Goal: Task Accomplishment & Management: Manage account settings

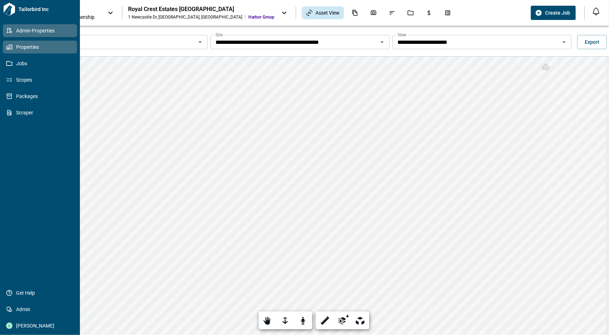
click at [13, 30] on span "Admin-Properties" at bounding box center [41, 30] width 58 height 7
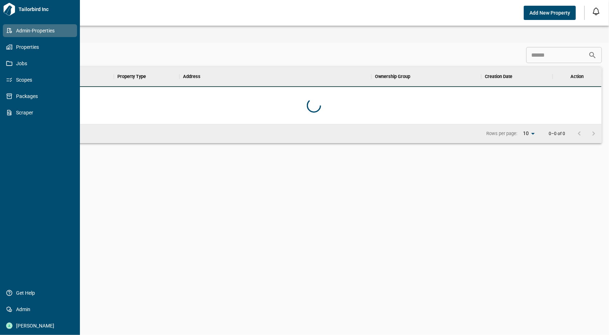
scroll to position [51, 573]
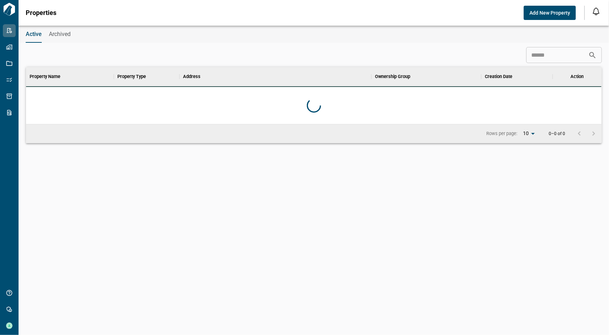
click at [542, 60] on input at bounding box center [557, 55] width 62 height 14
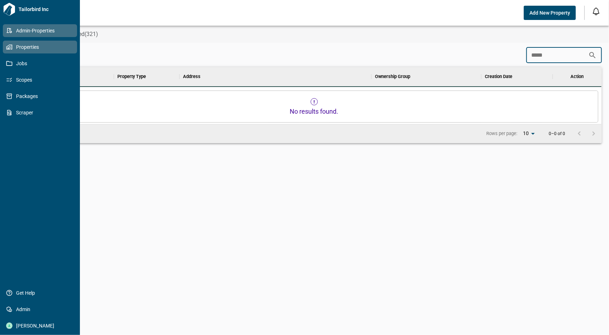
type input "*****"
click at [20, 46] on span "Properties" at bounding box center [41, 47] width 58 height 7
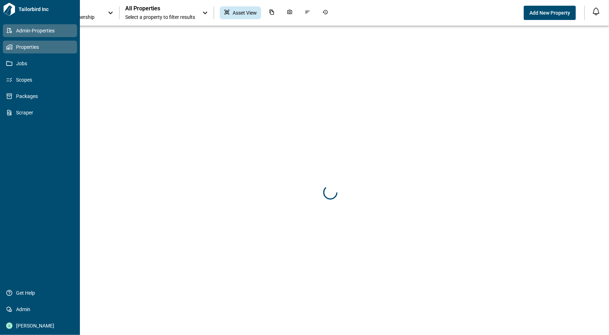
click at [20, 35] on link "Admin-Properties" at bounding box center [40, 30] width 74 height 13
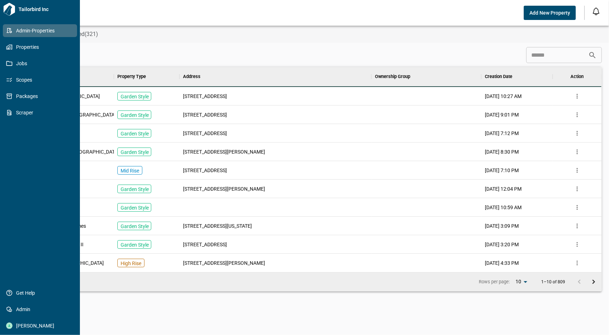
scroll to position [200, 573]
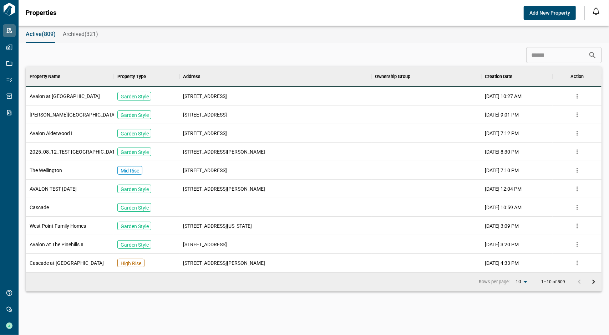
click at [541, 57] on input at bounding box center [557, 55] width 62 height 14
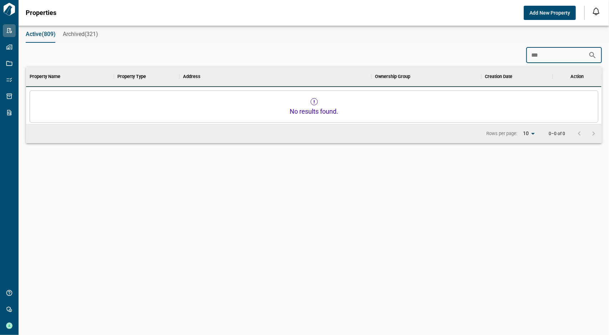
scroll to position [6, 3]
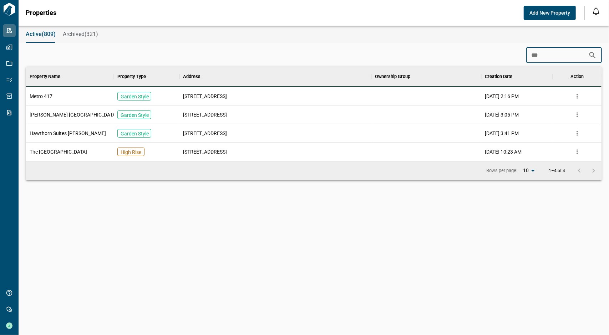
drag, startPoint x: 541, startPoint y: 55, endPoint x: 506, endPoint y: 59, distance: 34.9
click at [506, 59] on div "*** ​" at bounding box center [314, 55] width 576 height 16
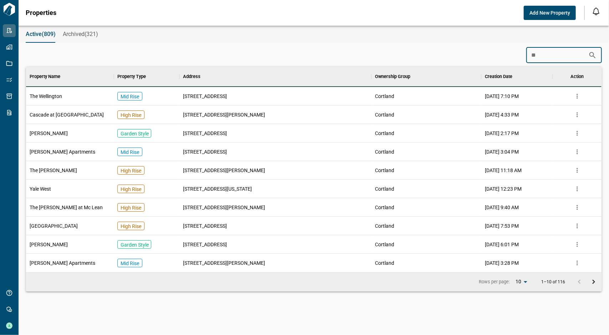
type input "*"
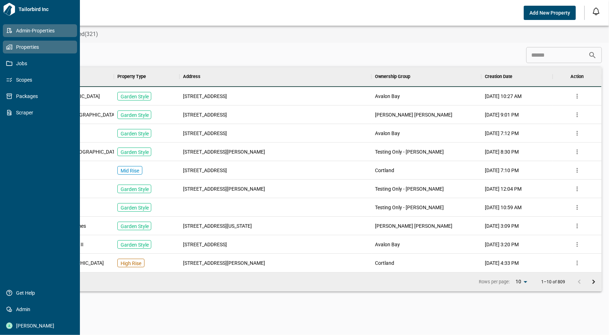
click at [17, 45] on span "Properties" at bounding box center [41, 47] width 58 height 7
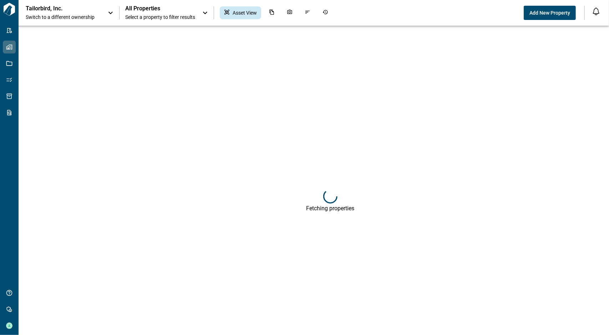
click at [102, 12] on div "Tailorbird, Inc. Switch to a different ownership" at bounding box center [70, 13] width 89 height 16
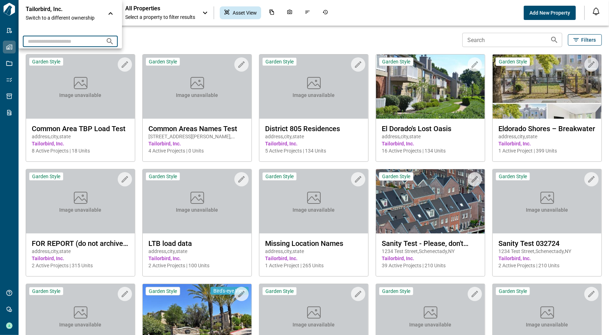
click at [81, 44] on input "text" at bounding box center [61, 41] width 77 height 13
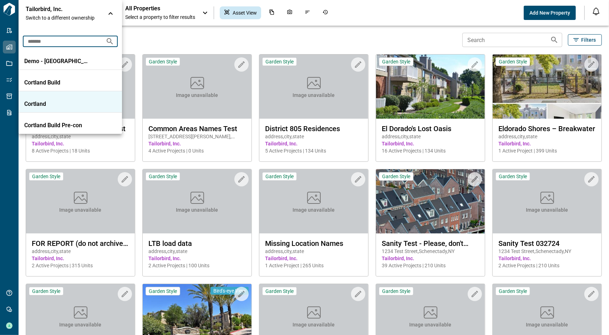
type input "*******"
click at [66, 99] on li "Cortland" at bounding box center [70, 101] width 103 height 21
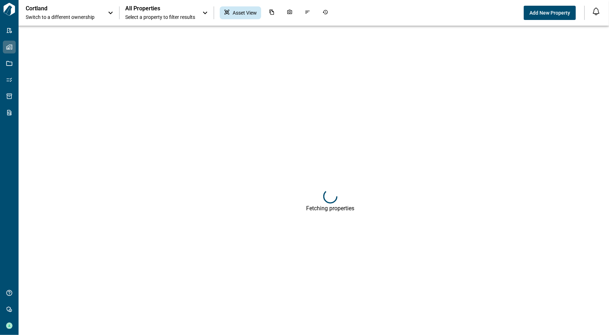
click at [156, 11] on span "All Properties" at bounding box center [160, 8] width 70 height 7
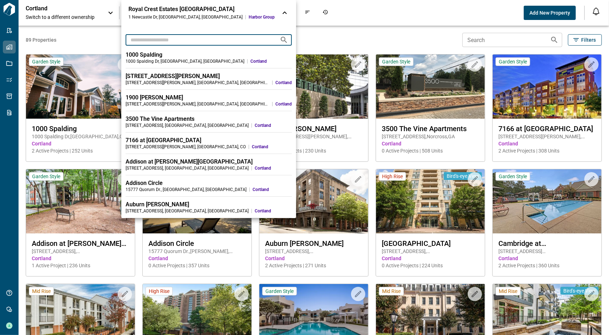
click at [151, 42] on input "text" at bounding box center [200, 39] width 148 height 13
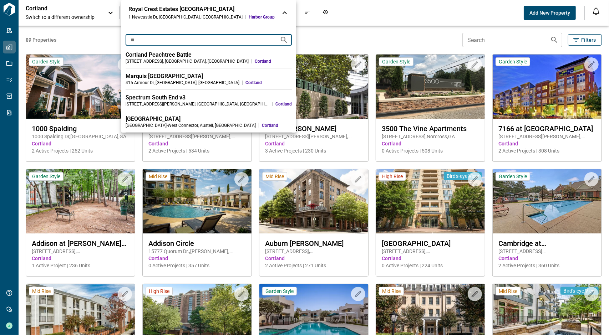
type input "**"
click at [76, 5] on div at bounding box center [304, 167] width 609 height 335
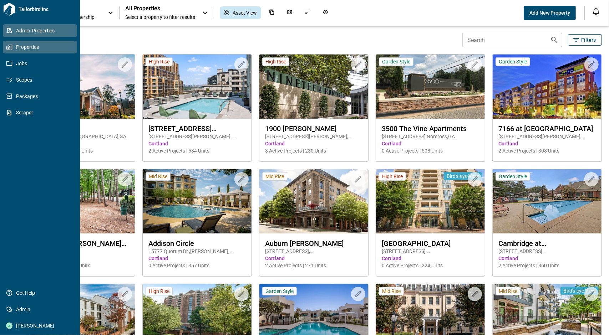
click at [7, 33] on icon at bounding box center [9, 30] width 5 height 5
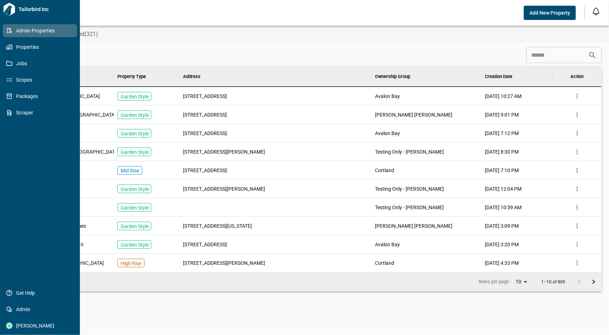
scroll to position [200, 573]
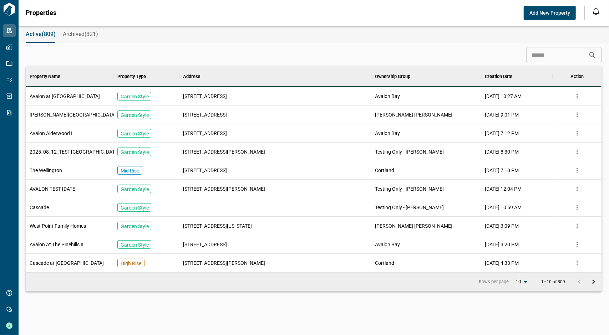
click at [226, 47] on div "Active(809) Archived(321) ​ Property Name Property Type Address Ownership Group…" at bounding box center [304, 181] width 609 height 310
click at [230, 50] on div "​" at bounding box center [314, 55] width 576 height 16
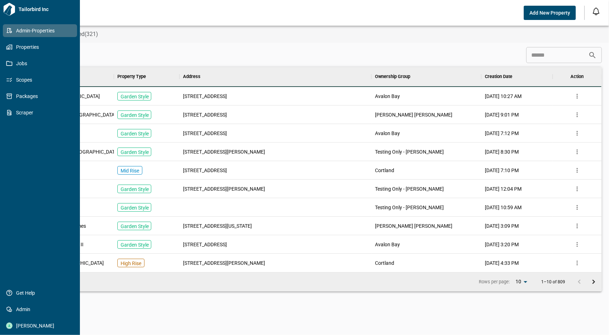
click at [12, 31] on icon at bounding box center [9, 30] width 6 height 6
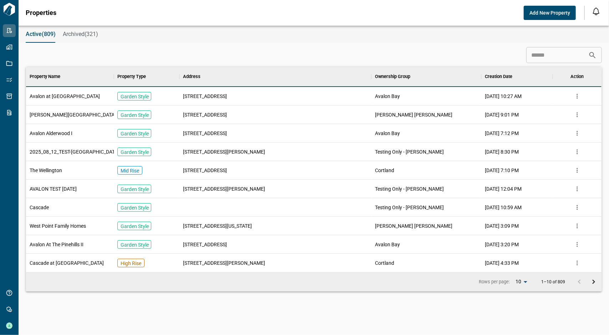
click at [147, 49] on div "​" at bounding box center [314, 55] width 576 height 16
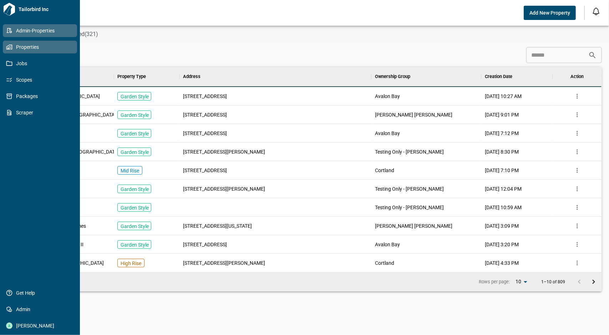
click at [15, 45] on span "Properties" at bounding box center [41, 47] width 58 height 7
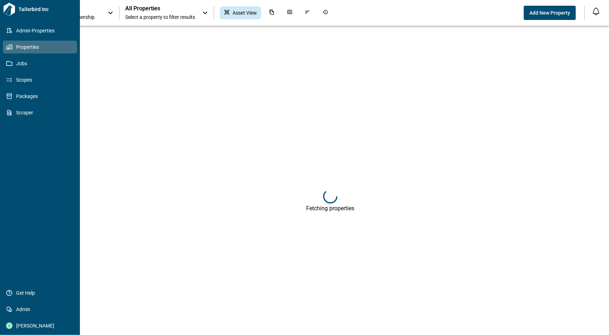
click at [9, 24] on div "Tailorbird Inc Admin-Properties Properties Jobs Scopes Packages Scraper Get Hel…" at bounding box center [40, 167] width 80 height 335
click at [10, 28] on icon at bounding box center [9, 30] width 6 height 6
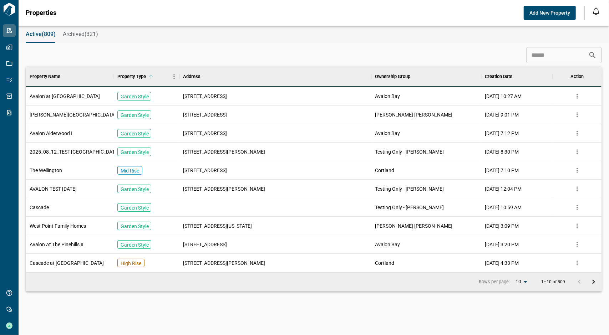
scroll to position [200, 573]
click at [557, 14] on span "Add New Property" at bounding box center [549, 12] width 41 height 7
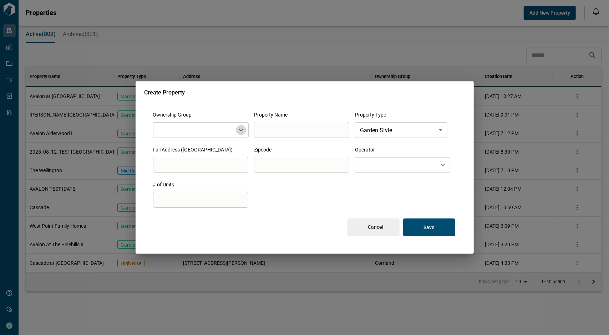
click at [239, 128] on icon "Open" at bounding box center [241, 130] width 9 height 9
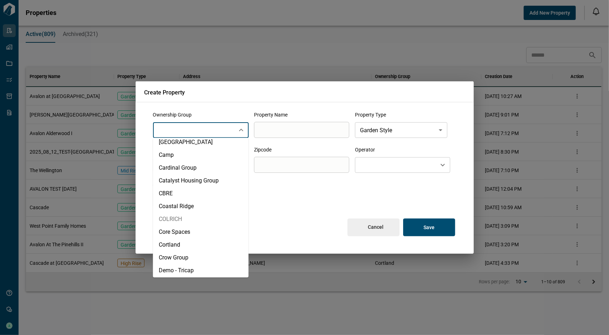
scroll to position [250, 0]
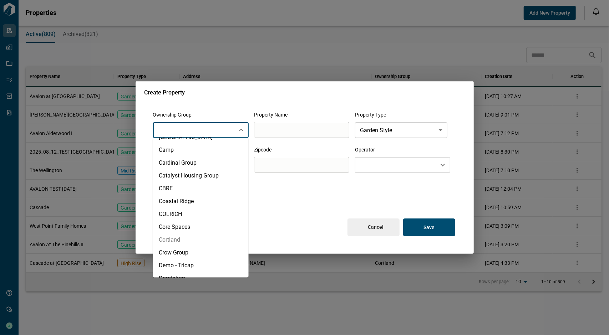
click at [195, 235] on li "Cortland" at bounding box center [201, 240] width 96 height 13
type input "********"
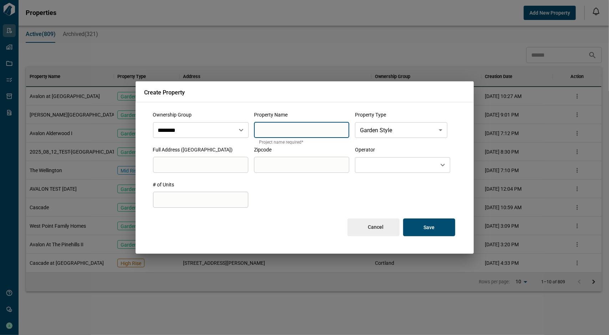
click at [287, 137] on input "search" at bounding box center [301, 130] width 95 height 20
type input "*****"
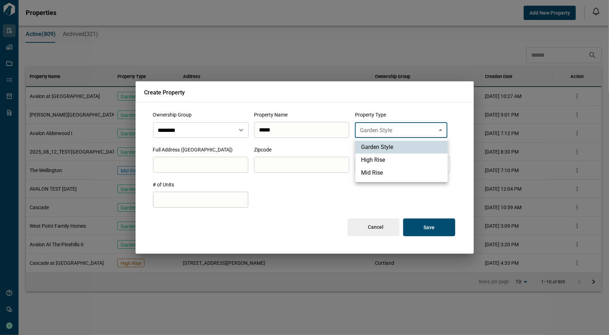
click at [405, 128] on body "Tailorbird Inc Admin-Properties Properties Jobs Scopes Packages Scraper Get Hel…" at bounding box center [304, 167] width 609 height 335
click at [402, 163] on li "High Rise" at bounding box center [401, 160] width 92 height 13
type input "*********"
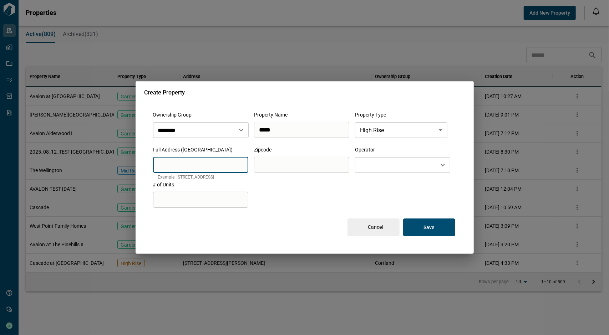
click at [201, 156] on input "search" at bounding box center [200, 165] width 95 height 20
paste input "**********"
type input "**********"
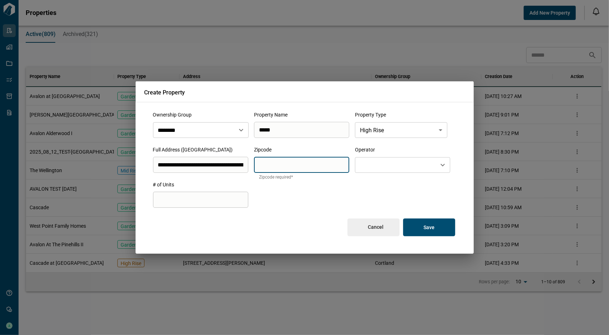
click at [314, 171] on input "search" at bounding box center [301, 165] width 95 height 20
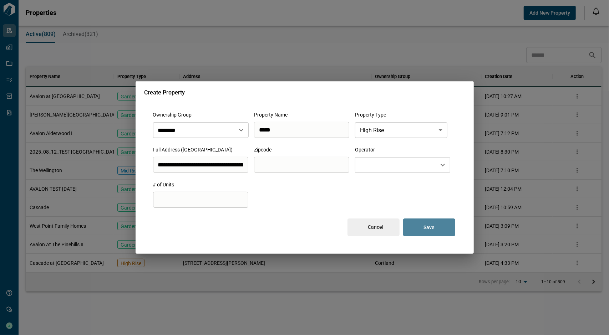
click at [424, 224] on button "Save" at bounding box center [429, 228] width 52 height 18
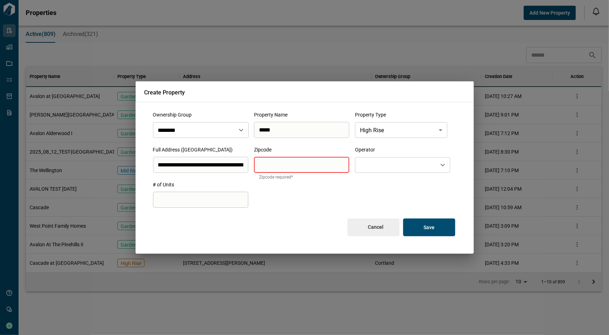
click at [295, 161] on input "search" at bounding box center [301, 165] width 95 height 20
click at [299, 159] on input "search" at bounding box center [301, 165] width 95 height 20
paste input "*****"
type input "*****"
click at [420, 224] on button "Save" at bounding box center [429, 228] width 52 height 18
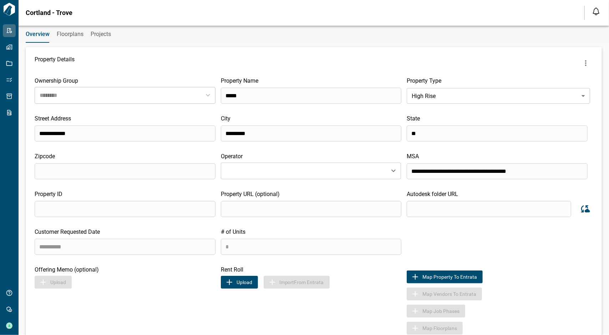
click at [238, 282] on button "Upload" at bounding box center [239, 282] width 37 height 13
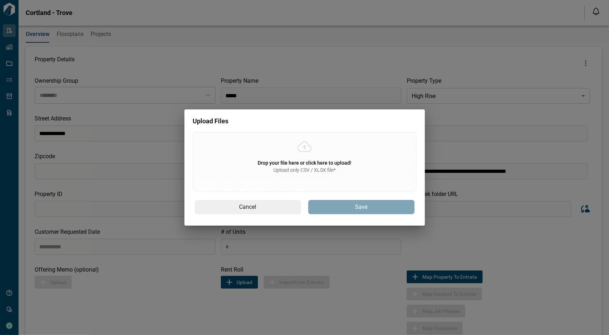
click at [291, 171] on span "Upload only CSV / XLSX file*" at bounding box center [304, 170] width 62 height 7
click at [0, 0] on input "Drop your file here or click here to upload! Upload only CSV / XLSX file* Uploa…" at bounding box center [0, 0] width 0 height 0
click at [293, 148] on div "Drop your file here or click here to upload! Upload only CSV / XLSX file* Uploa…" at bounding box center [304, 161] width 223 height 59
click at [0, 0] on input "Drop your file here or click here to upload! Upload only CSV / XLSX file* Uploa…" at bounding box center [0, 0] width 0 height 0
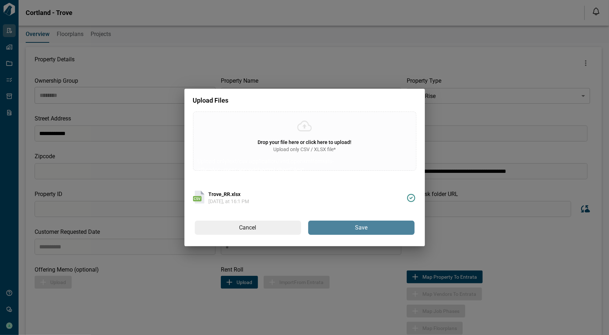
click at [333, 229] on button "Save" at bounding box center [361, 228] width 106 height 14
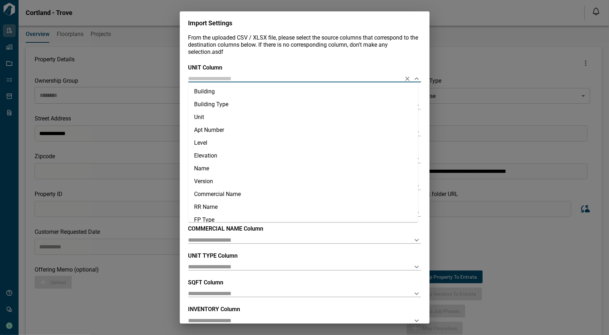
click at [236, 77] on input "text" at bounding box center [293, 78] width 210 height 7
click at [219, 116] on li "Unit" at bounding box center [303, 117] width 230 height 13
type input "****"
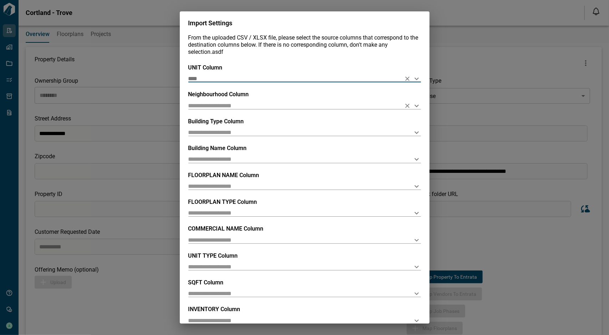
click at [217, 105] on input "text" at bounding box center [293, 105] width 210 height 7
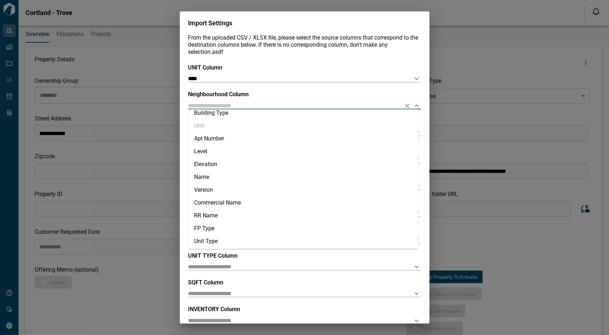
scroll to position [84, 0]
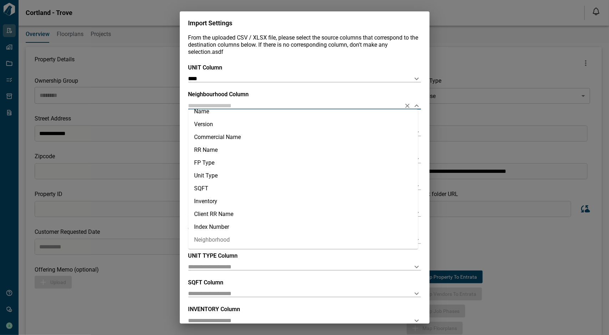
click at [241, 239] on li "Neighborhood" at bounding box center [303, 240] width 230 height 13
type input "**********"
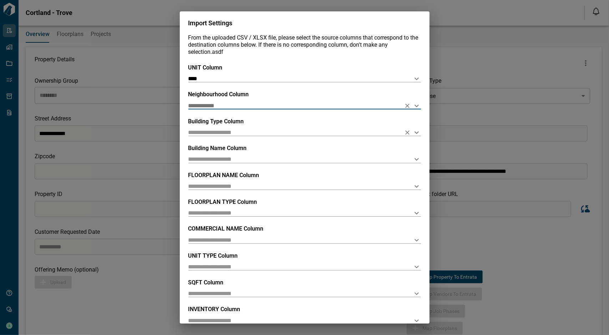
click at [223, 134] on input "text" at bounding box center [293, 132] width 210 height 7
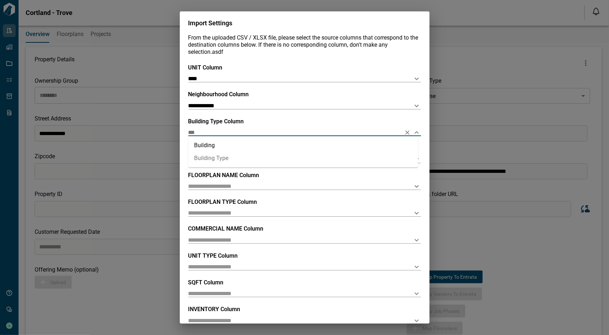
click at [228, 157] on li "Building Type" at bounding box center [303, 158] width 230 height 13
type input "**********"
click at [227, 159] on input "text" at bounding box center [293, 159] width 210 height 7
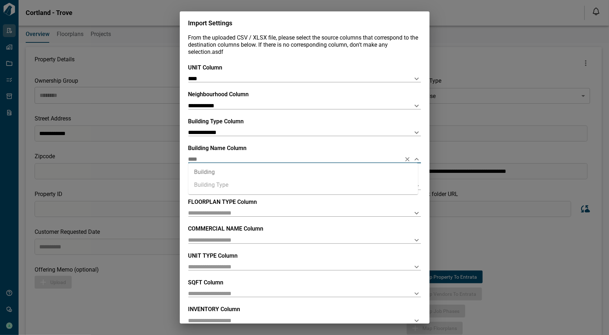
click at [224, 176] on li "Building" at bounding box center [303, 172] width 230 height 13
type input "********"
click at [241, 182] on div "FLOORPLAN NAME Column" at bounding box center [304, 181] width 233 height 18
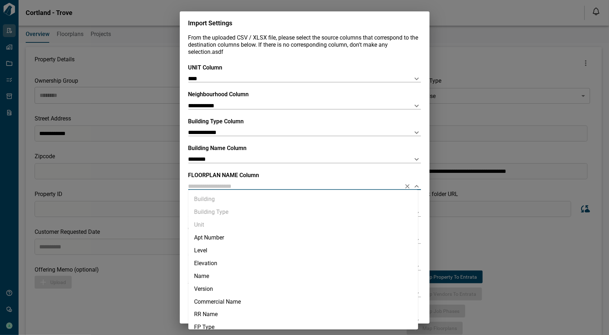
click at [239, 186] on input "text" at bounding box center [293, 186] width 210 height 7
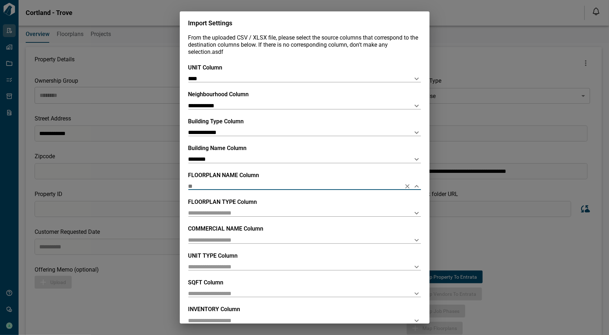
type input "*"
click at [230, 195] on li "Name" at bounding box center [303, 199] width 230 height 13
type input "****"
click at [222, 213] on input "text" at bounding box center [293, 213] width 210 height 7
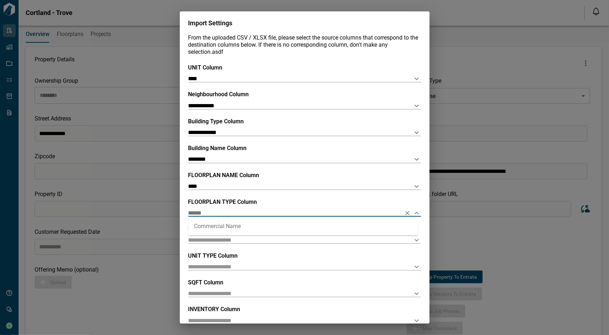
click at [240, 224] on li "Commercial Name" at bounding box center [303, 226] width 230 height 13
type input "**********"
click at [230, 238] on input "text" at bounding box center [293, 240] width 210 height 7
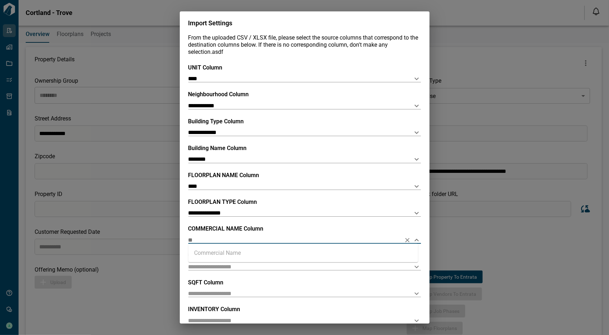
type input "*"
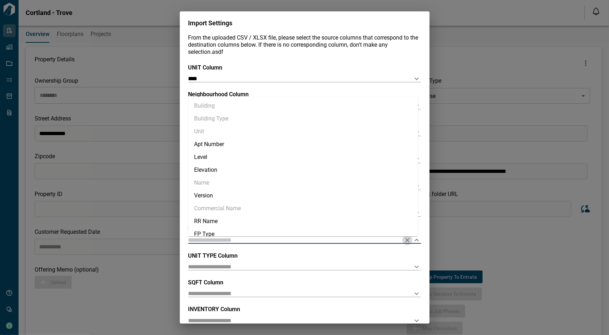
click at [407, 240] on icon "Clear" at bounding box center [407, 240] width 7 height 7
click at [334, 257] on div "UNIT TYPE Column" at bounding box center [304, 262] width 233 height 18
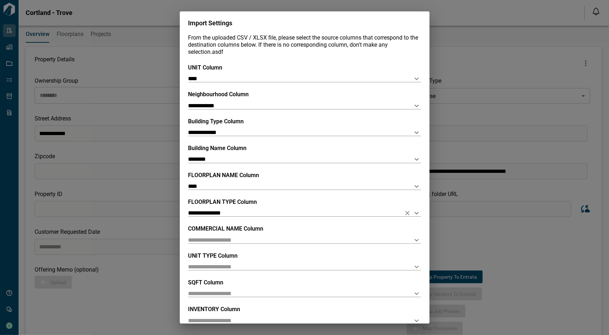
click at [405, 213] on icon "Clear" at bounding box center [407, 213] width 7 height 7
click at [266, 236] on div "COMMERCIAL NAME Column" at bounding box center [304, 234] width 233 height 18
click at [262, 239] on input "text" at bounding box center [293, 240] width 210 height 7
click at [254, 256] on li "Commercial Name" at bounding box center [303, 253] width 230 height 13
type input "**********"
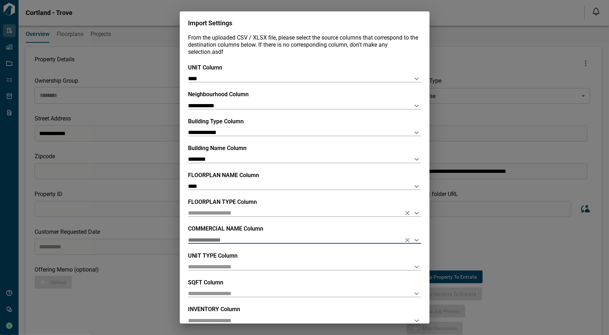
click at [266, 216] on input "text" at bounding box center [293, 213] width 210 height 7
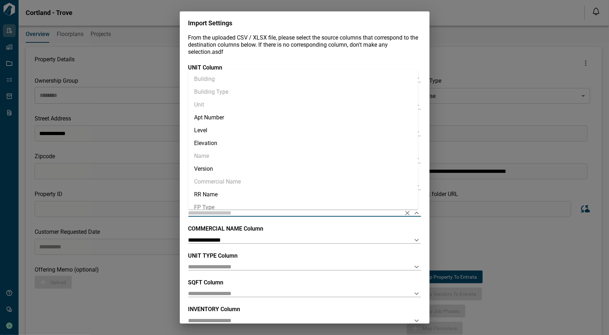
click at [250, 206] on li "FP Type" at bounding box center [303, 207] width 230 height 13
type input "*******"
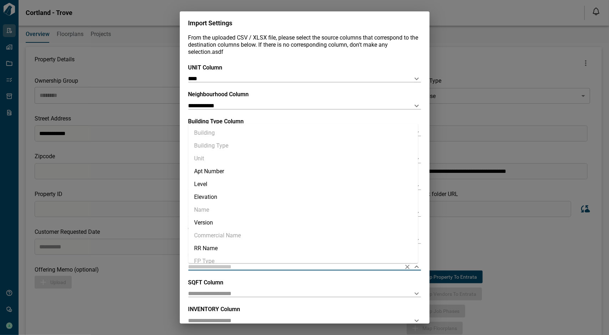
click at [251, 267] on input "text" at bounding box center [293, 267] width 210 height 7
click at [244, 203] on li "Unit Type" at bounding box center [303, 203] width 230 height 13
type input "*********"
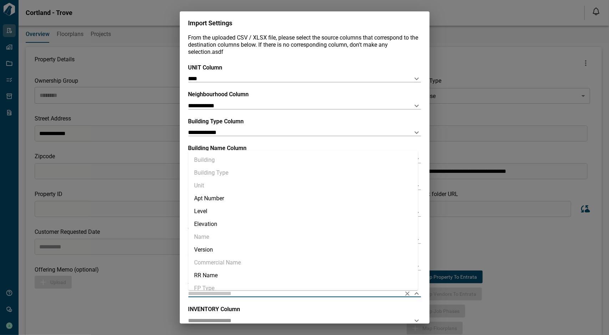
click at [232, 294] on input "text" at bounding box center [293, 293] width 210 height 7
click at [233, 232] on li "SQFT" at bounding box center [303, 230] width 230 height 13
type input "****"
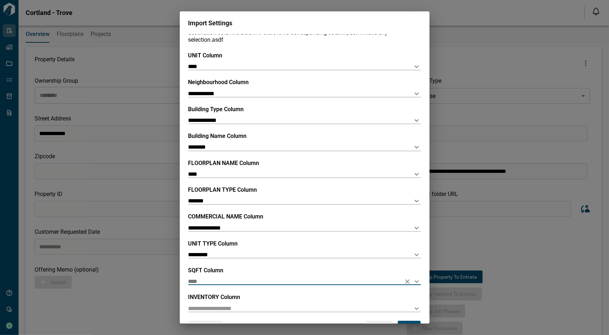
scroll to position [39, 0]
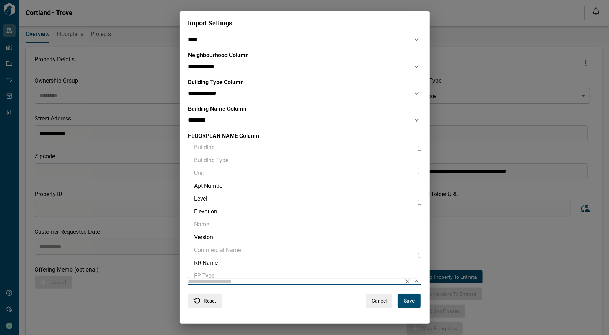
click at [235, 282] on input "text" at bounding box center [293, 281] width 210 height 7
click at [235, 227] on li "Inventory" at bounding box center [303, 230] width 230 height 13
type input "*********"
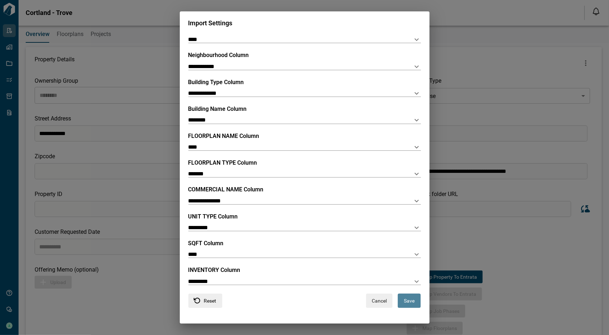
click at [412, 302] on button "Save" at bounding box center [409, 301] width 23 height 14
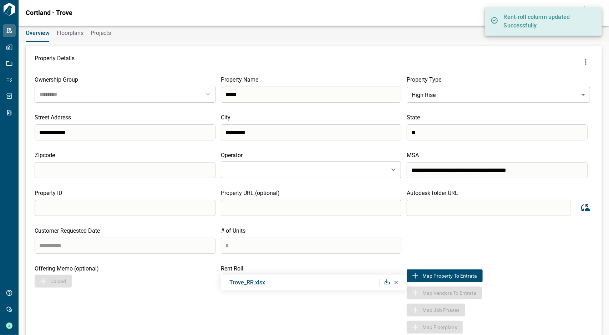
scroll to position [0, 0]
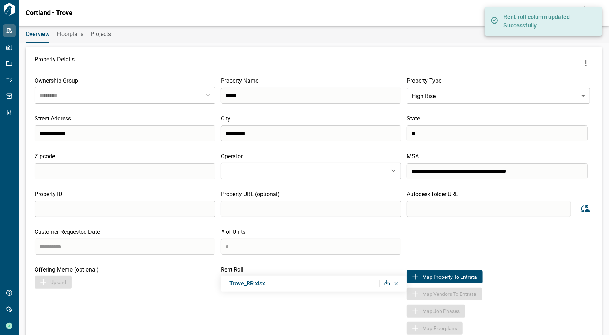
click at [423, 211] on input "search" at bounding box center [489, 209] width 164 height 16
paste input "**********"
type input "**********"
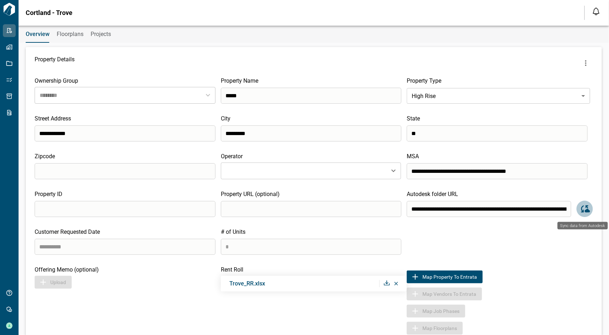
click at [582, 211] on icon "Sync data from Autodesk" at bounding box center [584, 209] width 11 height 11
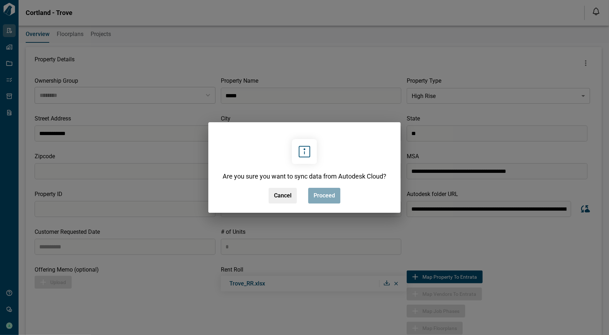
click at [335, 194] on button "Proceed" at bounding box center [324, 196] width 32 height 16
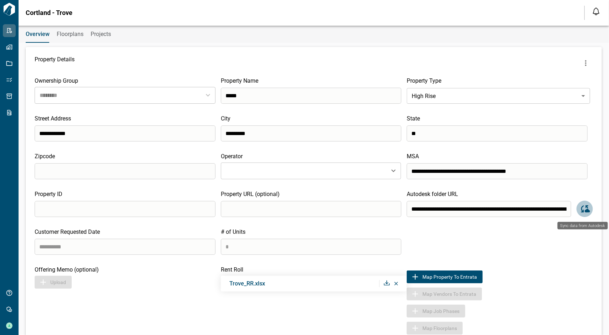
click at [582, 207] on icon "Sync data from Autodesk" at bounding box center [584, 209] width 11 height 11
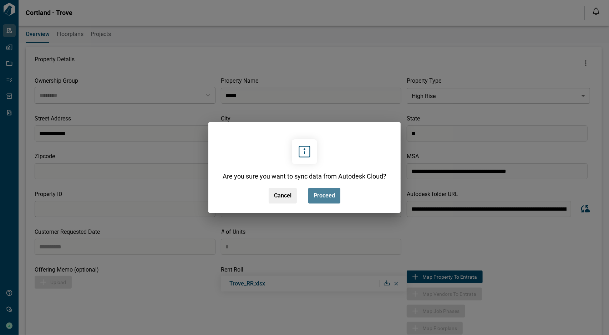
click at [339, 196] on button "Proceed" at bounding box center [324, 196] width 32 height 16
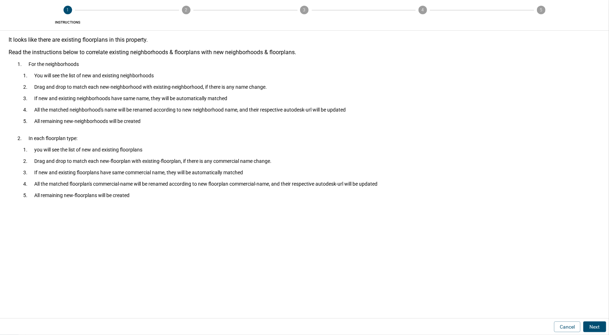
click at [600, 326] on button "Next" at bounding box center [594, 327] width 23 height 11
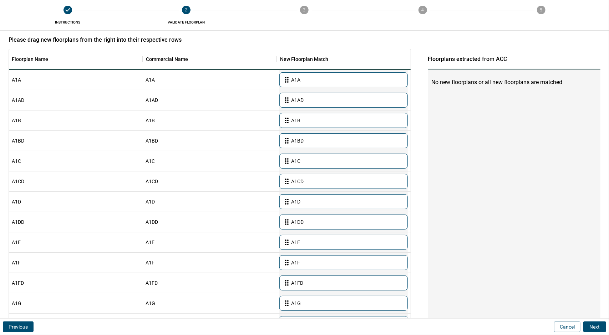
click at [602, 329] on button "Next" at bounding box center [594, 327] width 23 height 11
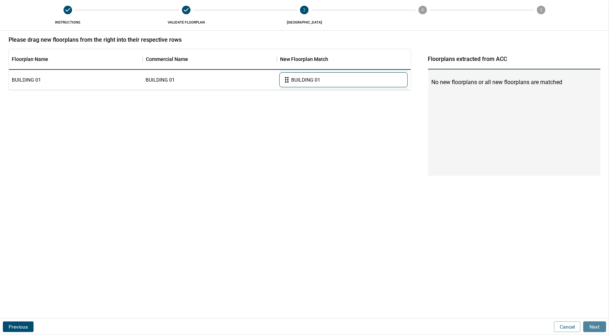
click at [602, 329] on button "Next" at bounding box center [594, 327] width 23 height 11
click at [598, 329] on button "Next" at bounding box center [594, 327] width 23 height 11
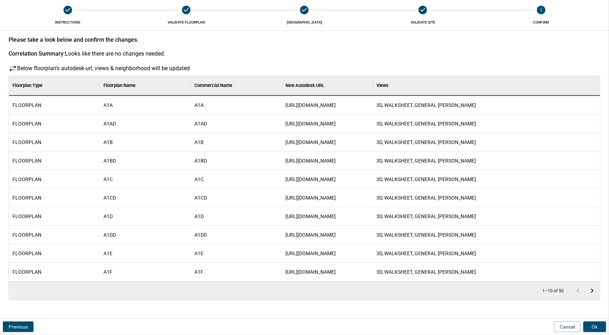
scroll to position [200, 589]
click at [603, 325] on button "Ok" at bounding box center [594, 327] width 23 height 11
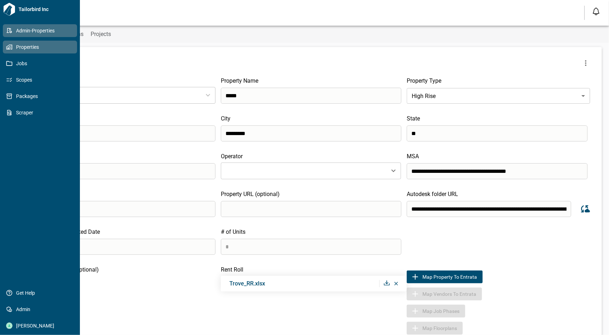
click at [14, 50] on span "Properties" at bounding box center [41, 47] width 58 height 7
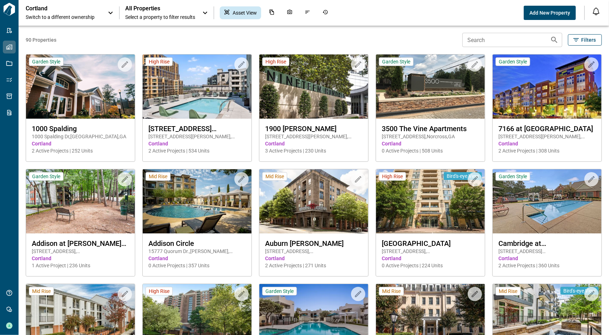
click at [146, 16] on span "Select a property to filter results" at bounding box center [160, 17] width 70 height 7
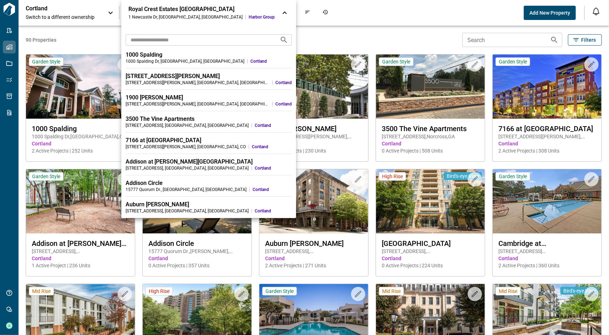
drag, startPoint x: 147, startPoint y: 35, endPoint x: 147, endPoint y: 39, distance: 3.9
click at [147, 36] on input "text" at bounding box center [200, 39] width 148 height 13
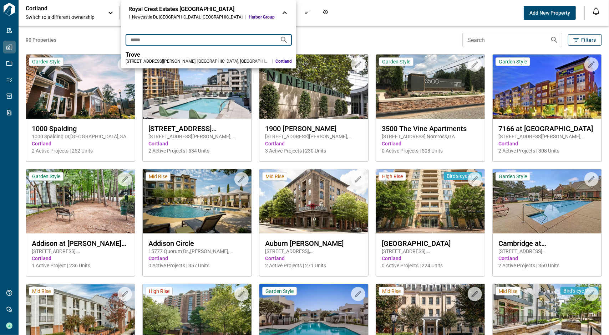
type input "*****"
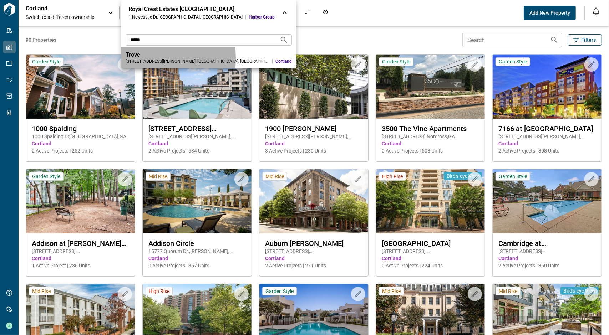
click at [145, 59] on div "1201 Ross St , Arlington , VA" at bounding box center [198, 62] width 144 height 6
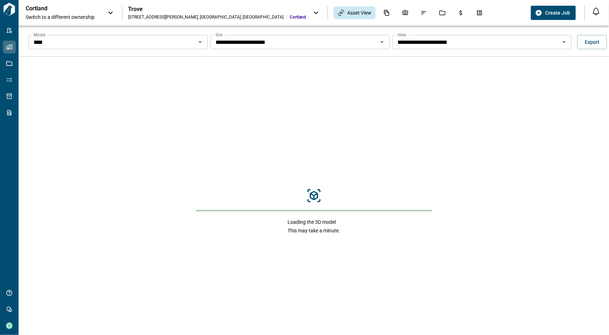
click at [201, 37] on button "Open" at bounding box center [200, 42] width 10 height 10
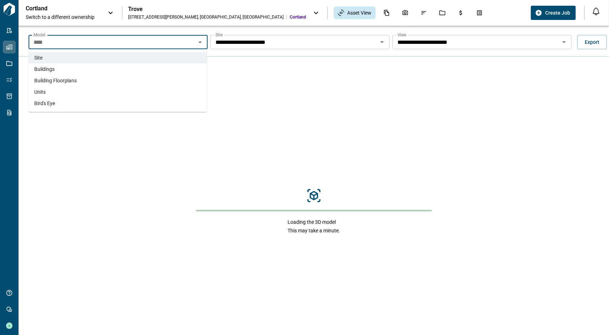
click at [144, 91] on li "Units" at bounding box center [118, 91] width 178 height 11
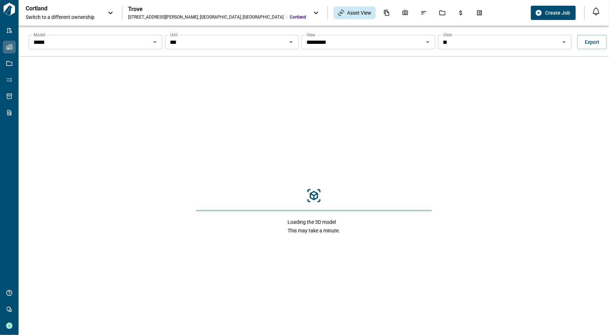
click at [157, 44] on icon "Open" at bounding box center [155, 42] width 9 height 9
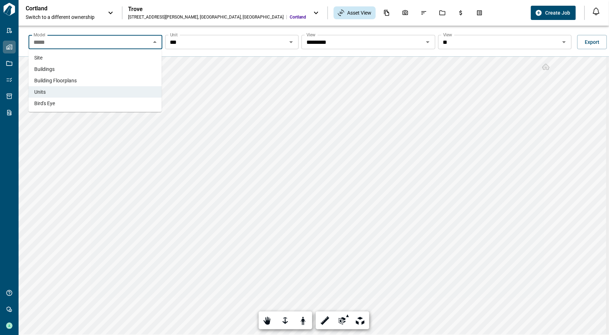
click at [75, 67] on li "Buildings" at bounding box center [95, 69] width 133 height 11
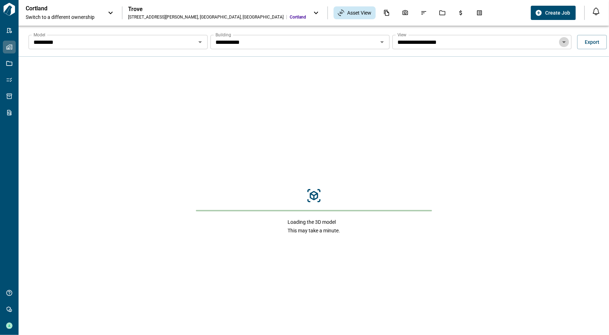
click at [560, 43] on icon "Open" at bounding box center [564, 42] width 9 height 9
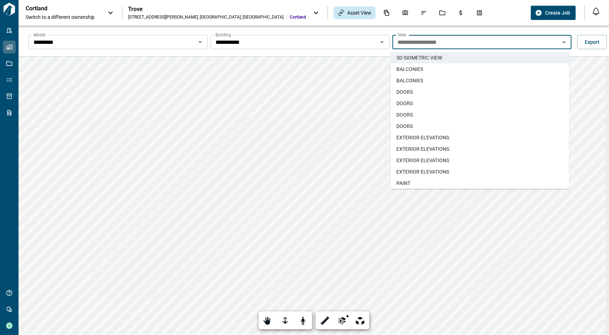
click at [192, 40] on input "*********" at bounding box center [112, 42] width 163 height 10
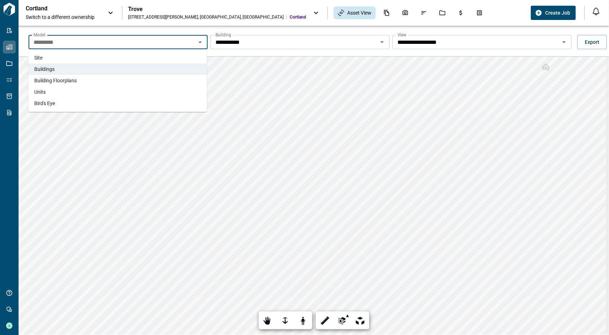
click at [61, 81] on span "Building Floorplans" at bounding box center [55, 80] width 42 height 7
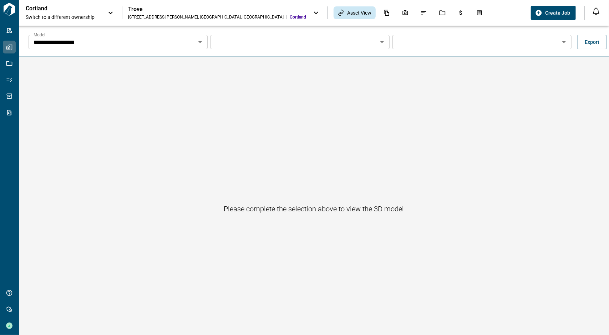
click at [382, 41] on icon "Open" at bounding box center [382, 42] width 9 height 9
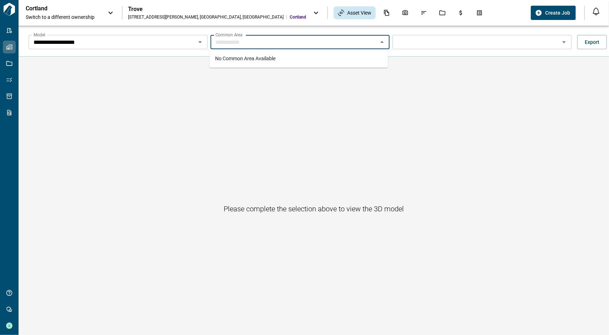
click at [382, 41] on icon "Close" at bounding box center [382, 42] width 9 height 9
click at [197, 44] on icon "Open" at bounding box center [200, 42] width 9 height 9
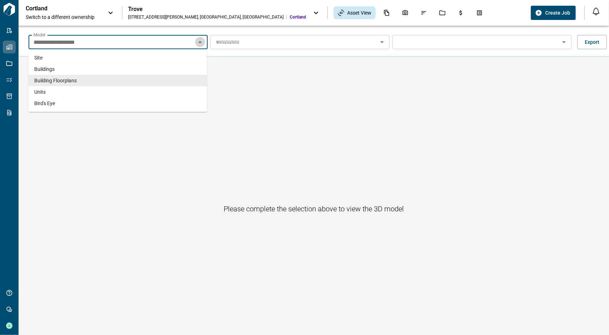
click at [197, 44] on icon "Close" at bounding box center [200, 42] width 9 height 9
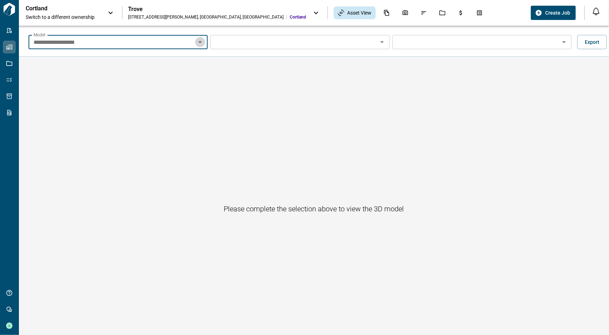
drag, startPoint x: 202, startPoint y: 40, endPoint x: 147, endPoint y: 49, distance: 54.9
click at [201, 40] on icon "Open" at bounding box center [200, 42] width 9 height 9
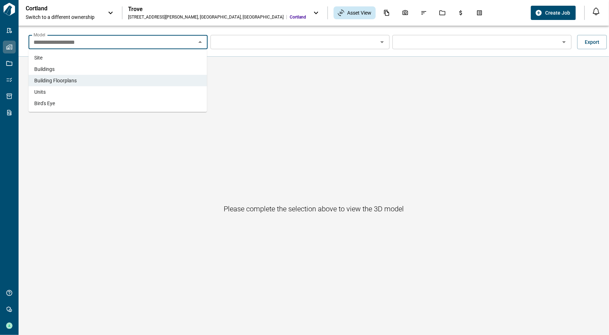
click at [78, 69] on li "Buildings" at bounding box center [118, 69] width 178 height 11
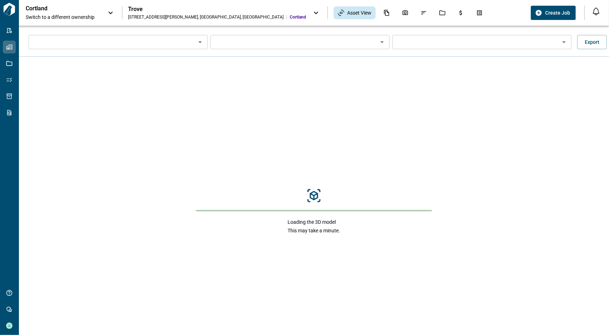
type input "*********"
type input "**********"
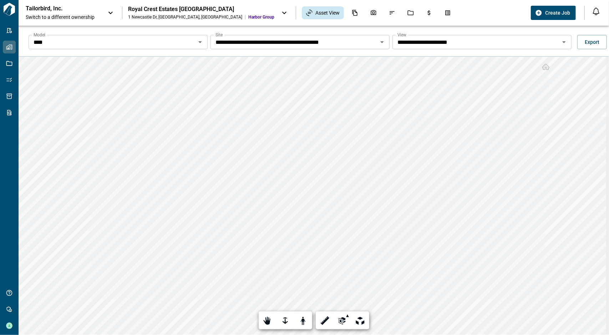
click at [110, 13] on icon at bounding box center [110, 13] width 4 height 2
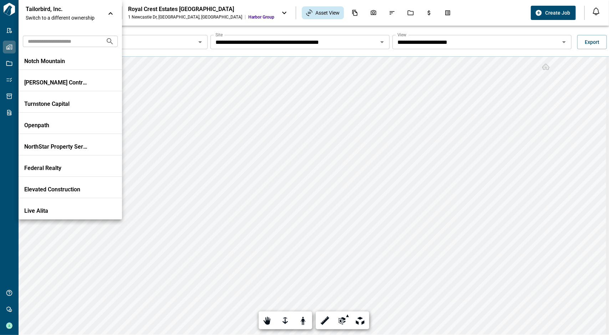
click at [74, 46] on input "text" at bounding box center [61, 41] width 77 height 13
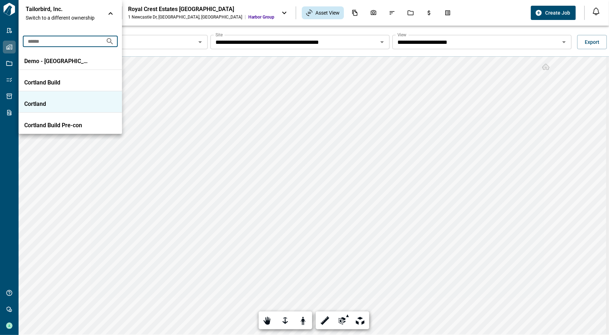
type input "******"
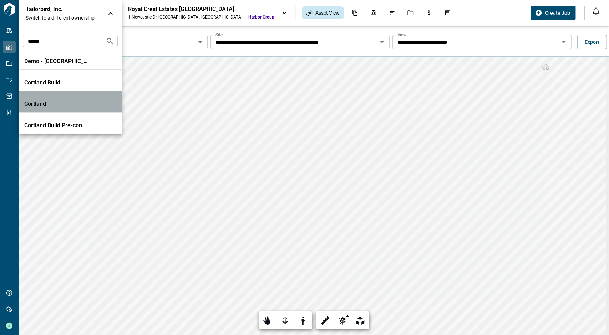
click at [80, 110] on li "Cortland" at bounding box center [70, 101] width 103 height 21
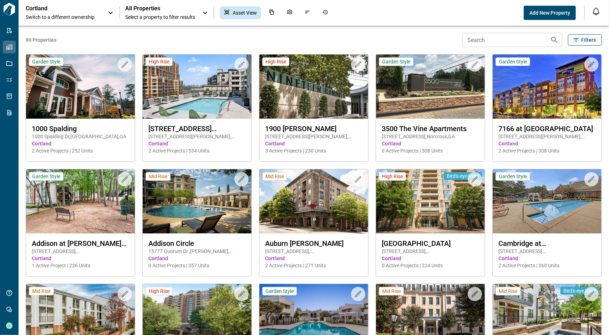
click at [186, 10] on span "All Properties" at bounding box center [160, 8] width 70 height 7
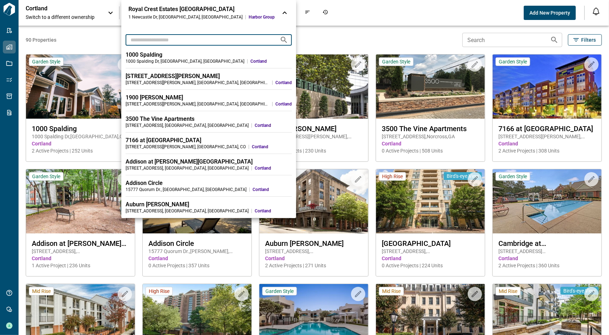
click at [173, 42] on input "text" at bounding box center [200, 39] width 148 height 13
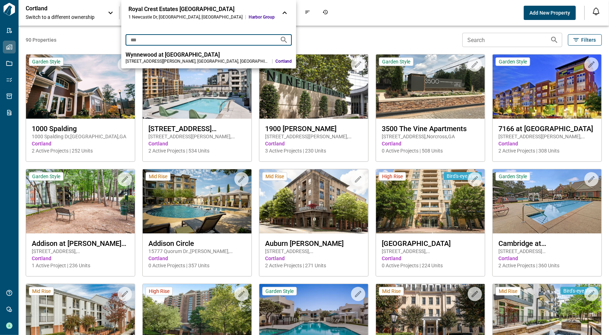
type input "***"
click at [161, 57] on div "Wynnewood at [GEOGRAPHIC_DATA]" at bounding box center [209, 54] width 166 height 7
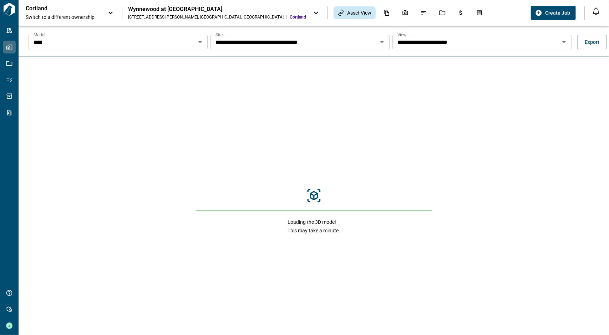
click at [380, 42] on icon "Open" at bounding box center [382, 42] width 4 height 2
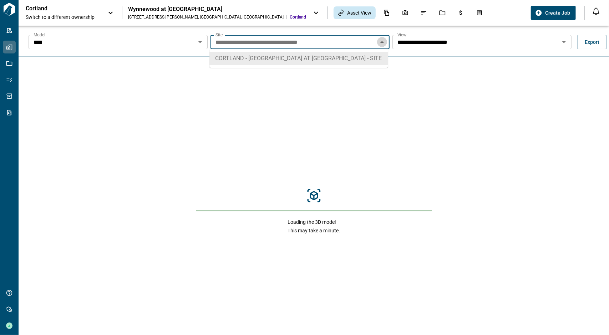
click at [380, 42] on icon "Close" at bounding box center [382, 42] width 4 height 2
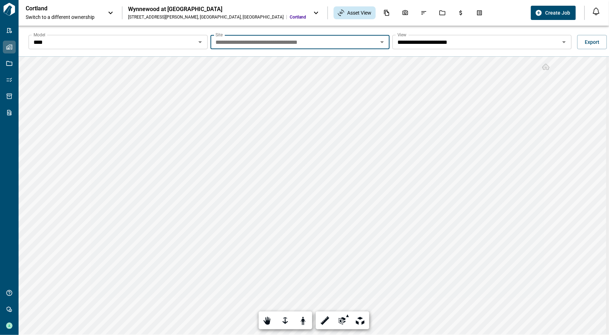
click at [378, 42] on icon "Open" at bounding box center [382, 42] width 9 height 9
click at [378, 42] on icon "Close" at bounding box center [382, 42] width 9 height 9
click at [201, 42] on icon "Open" at bounding box center [200, 42] width 9 height 9
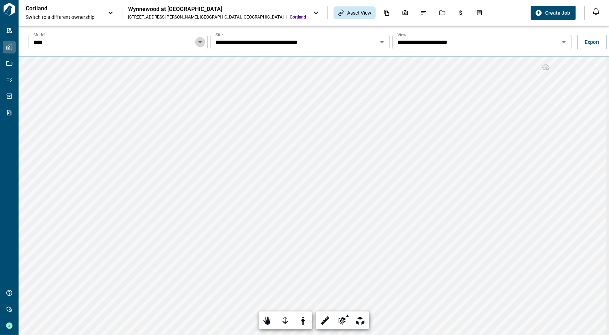
click at [197, 40] on icon "Open" at bounding box center [200, 42] width 9 height 9
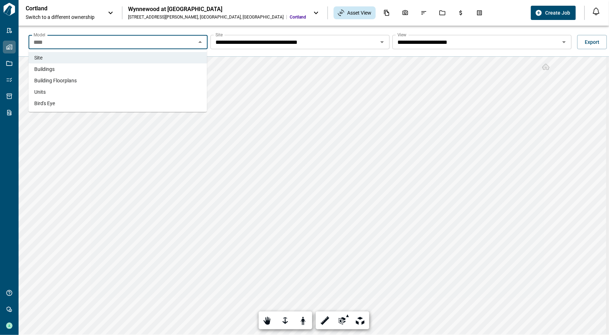
click at [118, 73] on li "Buildings" at bounding box center [118, 69] width 178 height 11
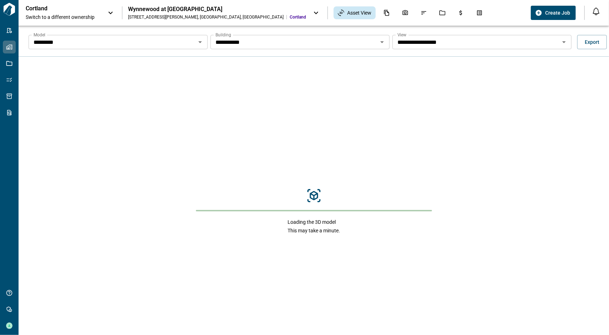
click at [563, 41] on icon "Open" at bounding box center [564, 42] width 9 height 9
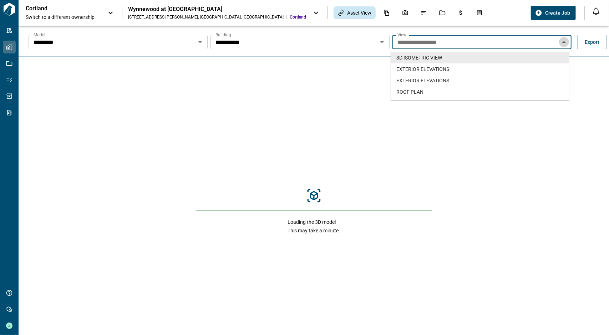
click at [563, 41] on icon "Close" at bounding box center [564, 42] width 9 height 9
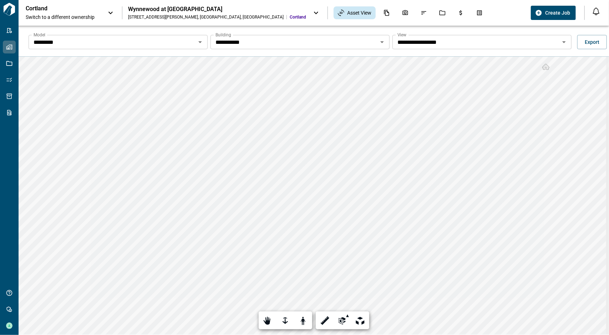
click at [380, 41] on icon "Open" at bounding box center [382, 42] width 9 height 9
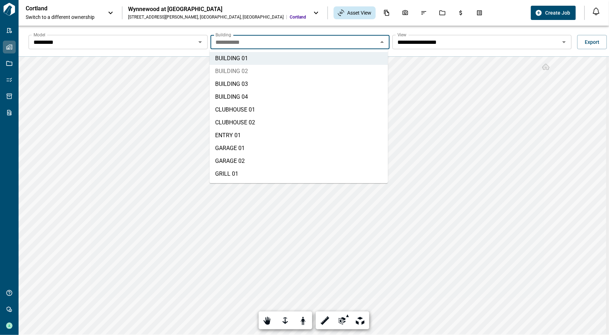
click at [261, 74] on li "BUILDING 02" at bounding box center [298, 71] width 178 height 13
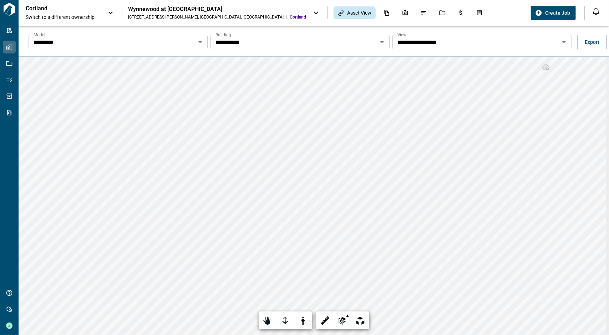
click at [378, 44] on icon "Open" at bounding box center [382, 42] width 9 height 9
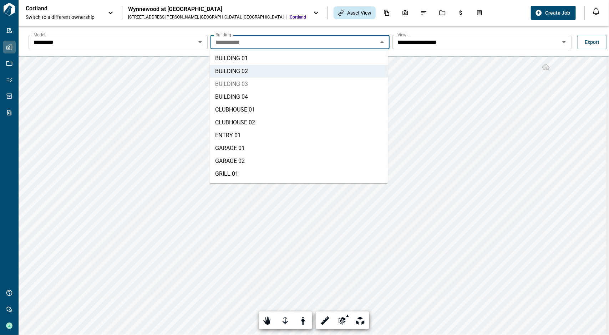
click at [240, 85] on li "BUILDING 03" at bounding box center [298, 84] width 178 height 13
